Goal: Obtain resource: Obtain resource

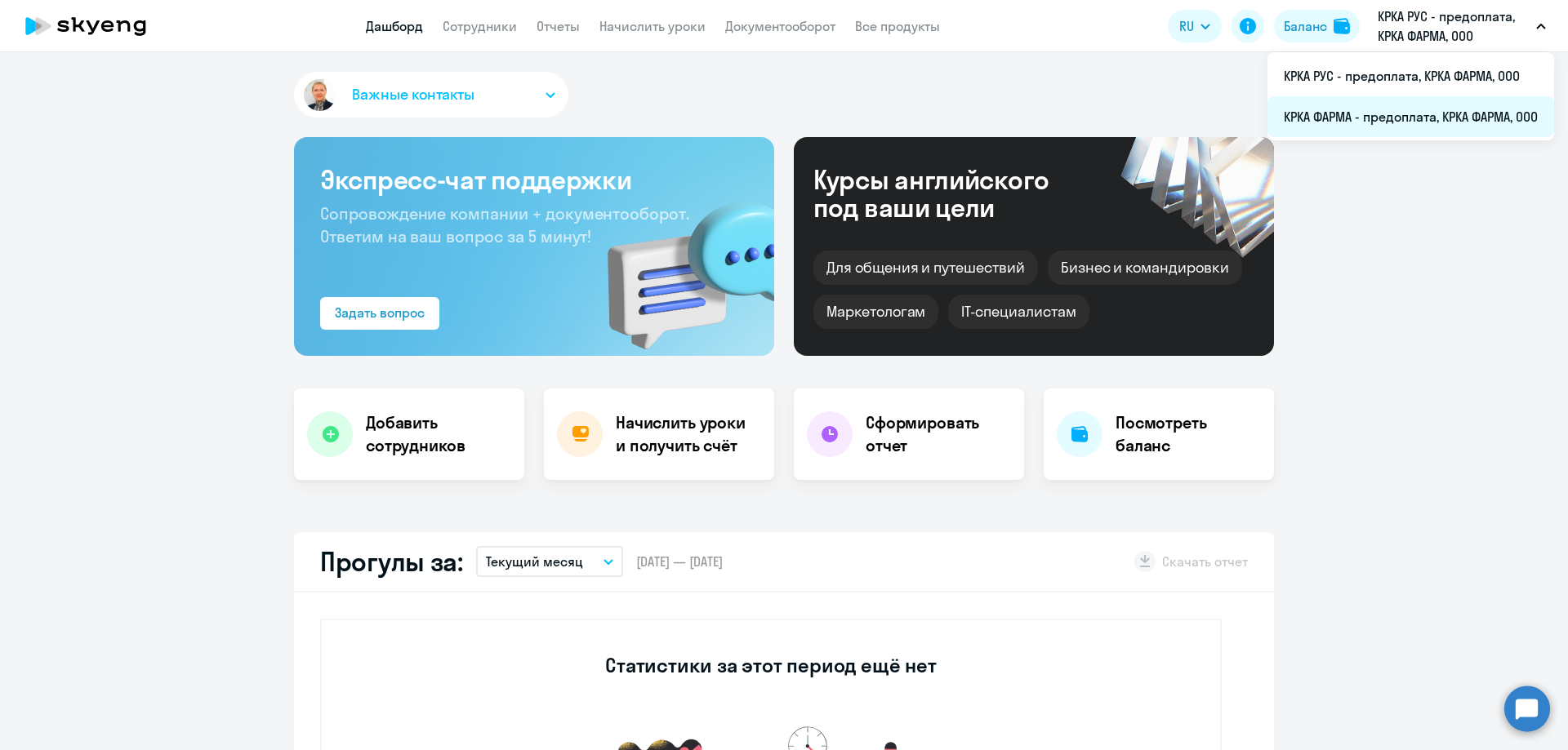
click at [1337, 110] on li "КРКА ФАРМА - предоплата, КРКА ФАРМА, ООО" at bounding box center [1410, 117] width 287 height 41
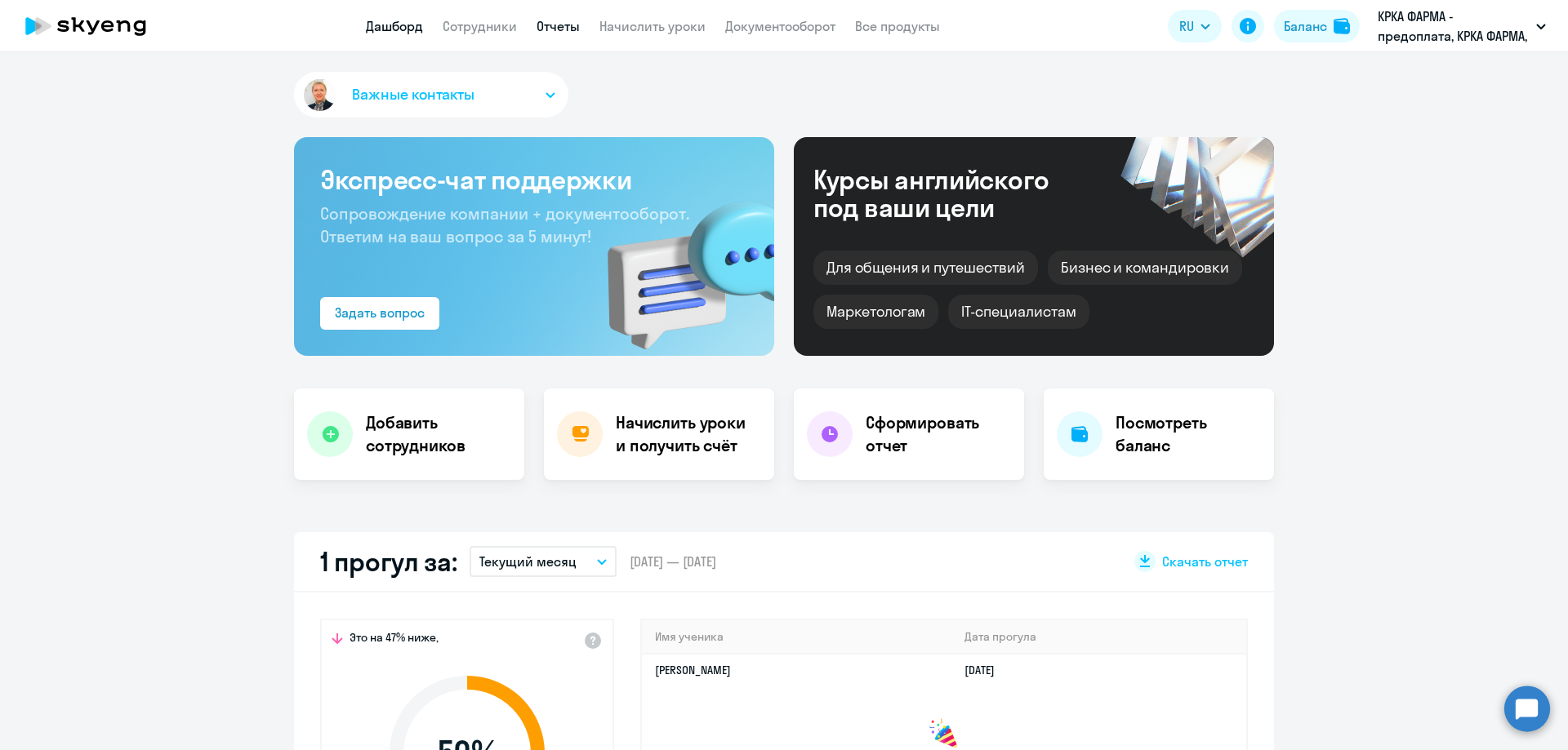
click at [570, 30] on link "Отчеты" at bounding box center [558, 26] width 43 height 16
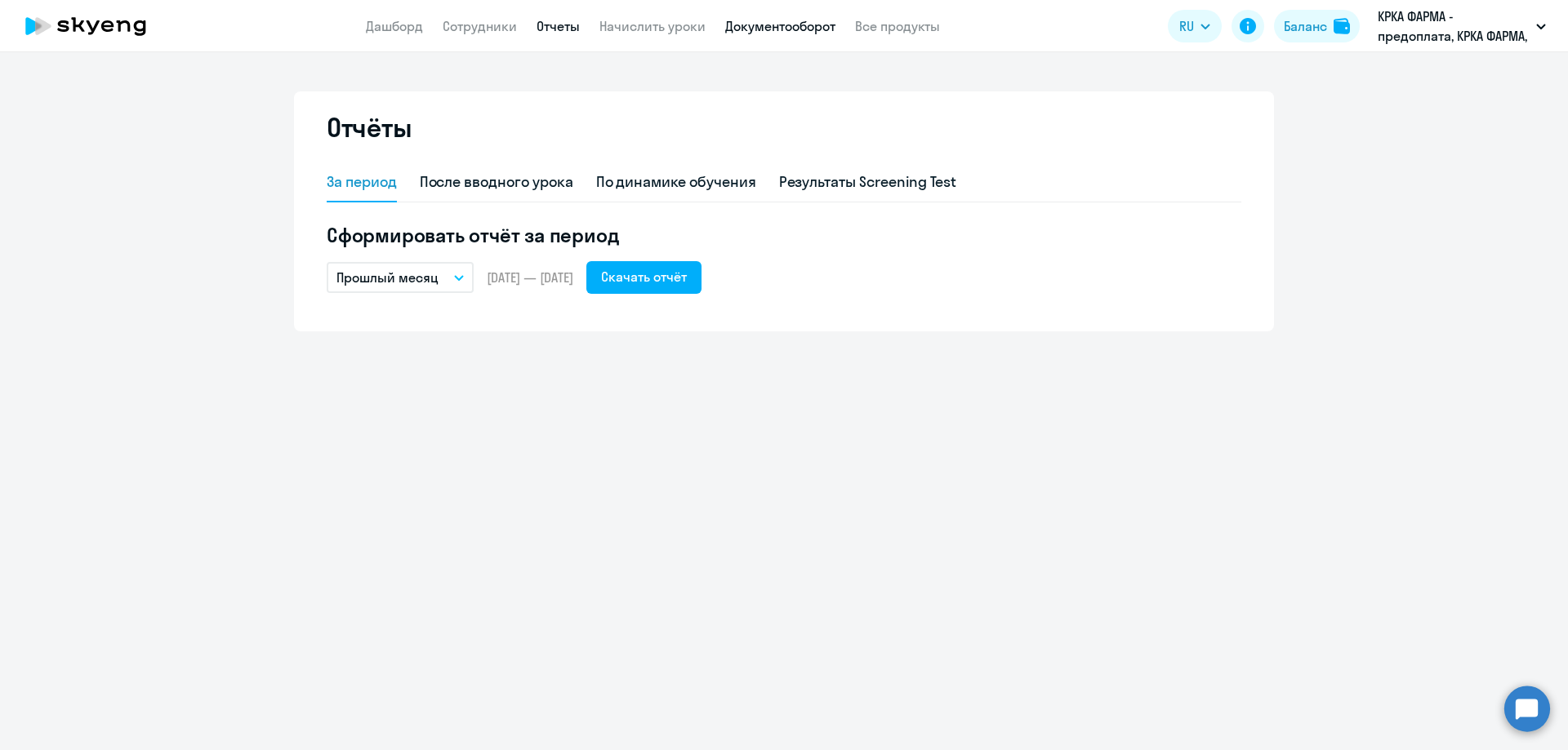
click at [779, 24] on link "Документооборот" at bounding box center [780, 26] width 110 height 16
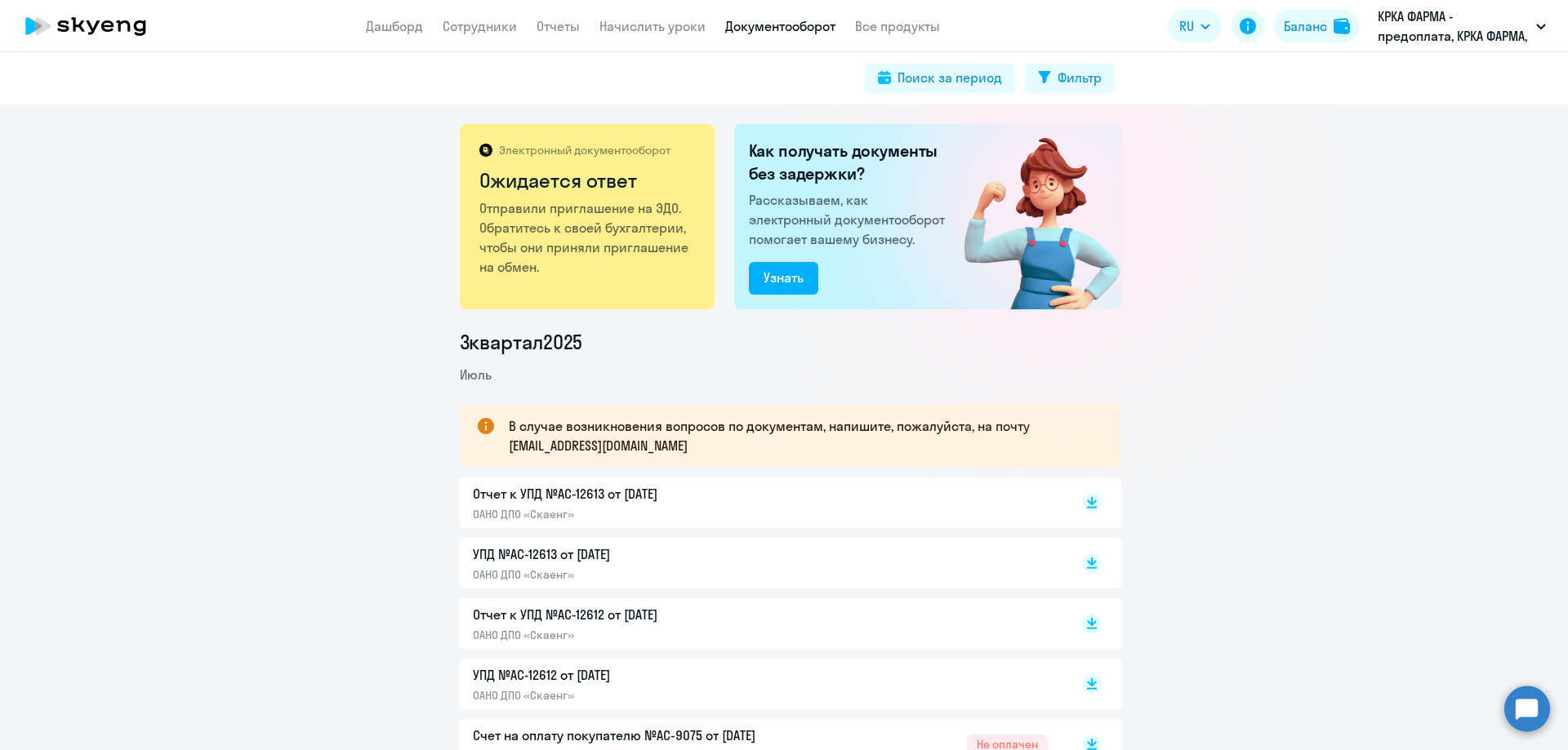
click at [558, 611] on p "Отчет к УПД №AC-12612 от [DATE]" at bounding box center [644, 615] width 343 height 20
click at [539, 495] on p "Отчет к УПД №AC-12613 от [DATE]" at bounding box center [644, 494] width 343 height 20
click at [522, 549] on p "УПД №AC-12613 от [DATE]" at bounding box center [644, 554] width 343 height 20
